Goal: Information Seeking & Learning: Learn about a topic

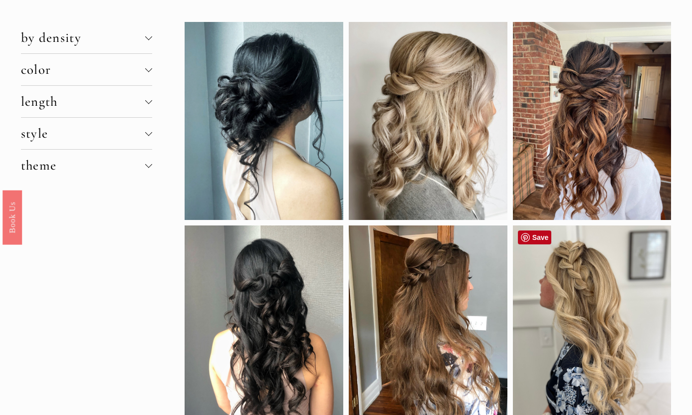
scroll to position [51, 0]
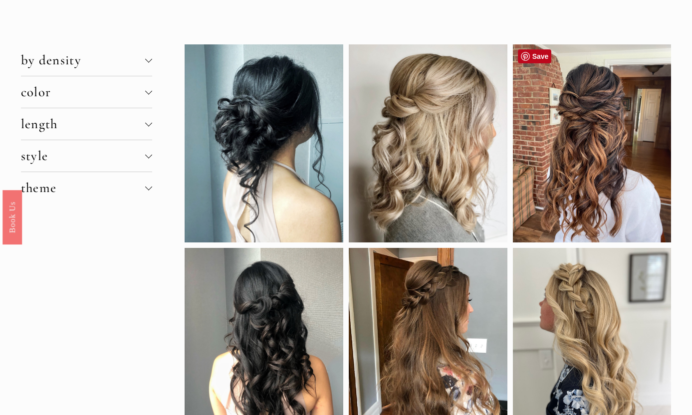
click at [567, 124] on div at bounding box center [592, 143] width 159 height 198
click at [534, 61] on link "Save" at bounding box center [535, 56] width 34 height 14
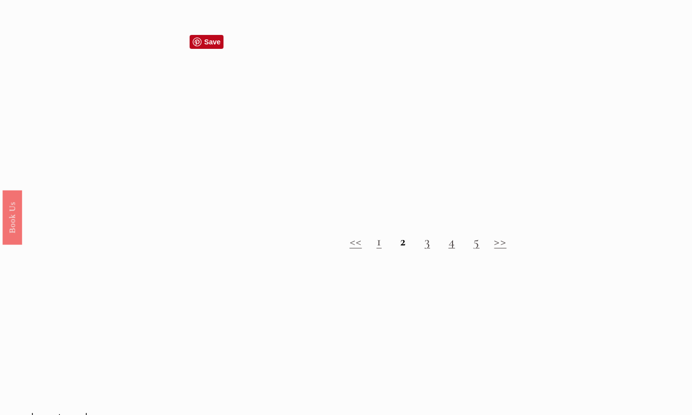
scroll to position [916, 0]
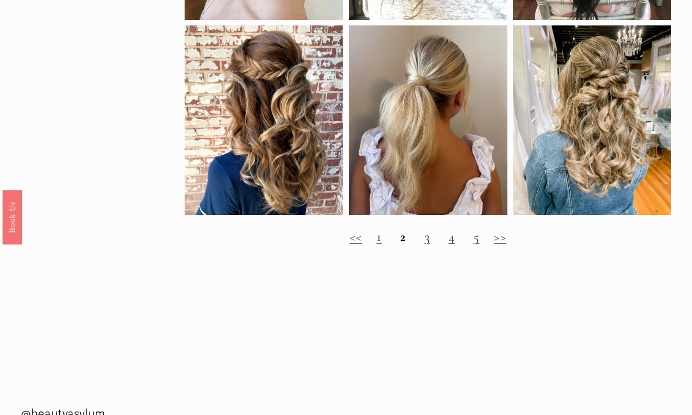
click at [379, 234] on link "1" at bounding box center [379, 237] width 5 height 16
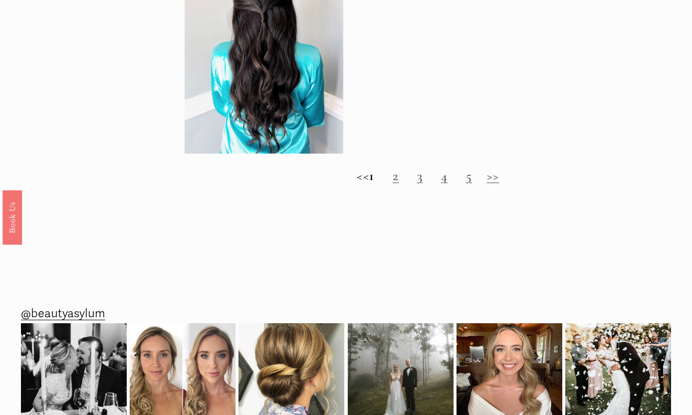
scroll to position [967, 0]
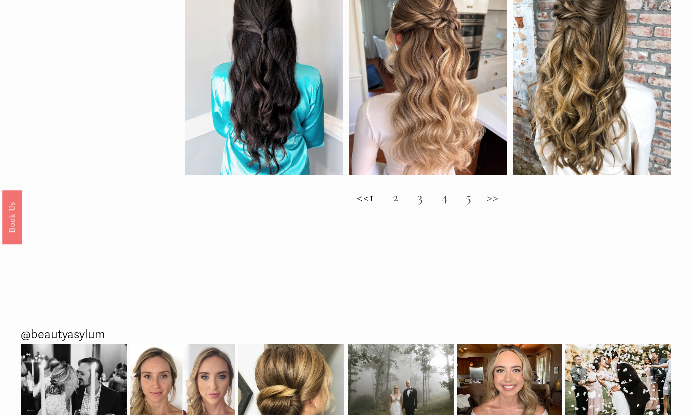
click at [423, 202] on h2 "<< 1 2 3 4 5 >>" at bounding box center [428, 196] width 487 height 15
click at [423, 199] on link "3" at bounding box center [419, 197] width 5 height 16
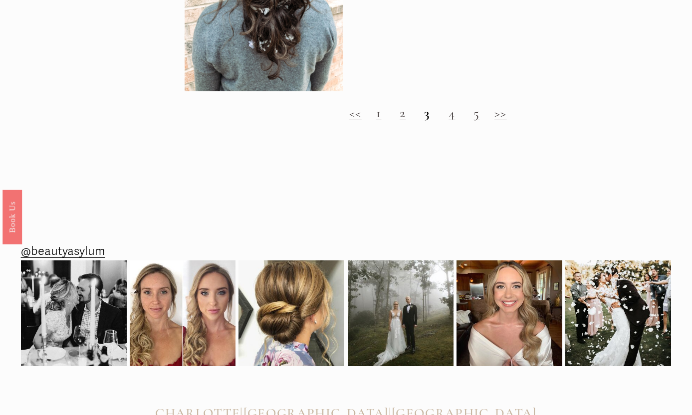
scroll to position [1018, 0]
